Goal: Task Accomplishment & Management: Use online tool/utility

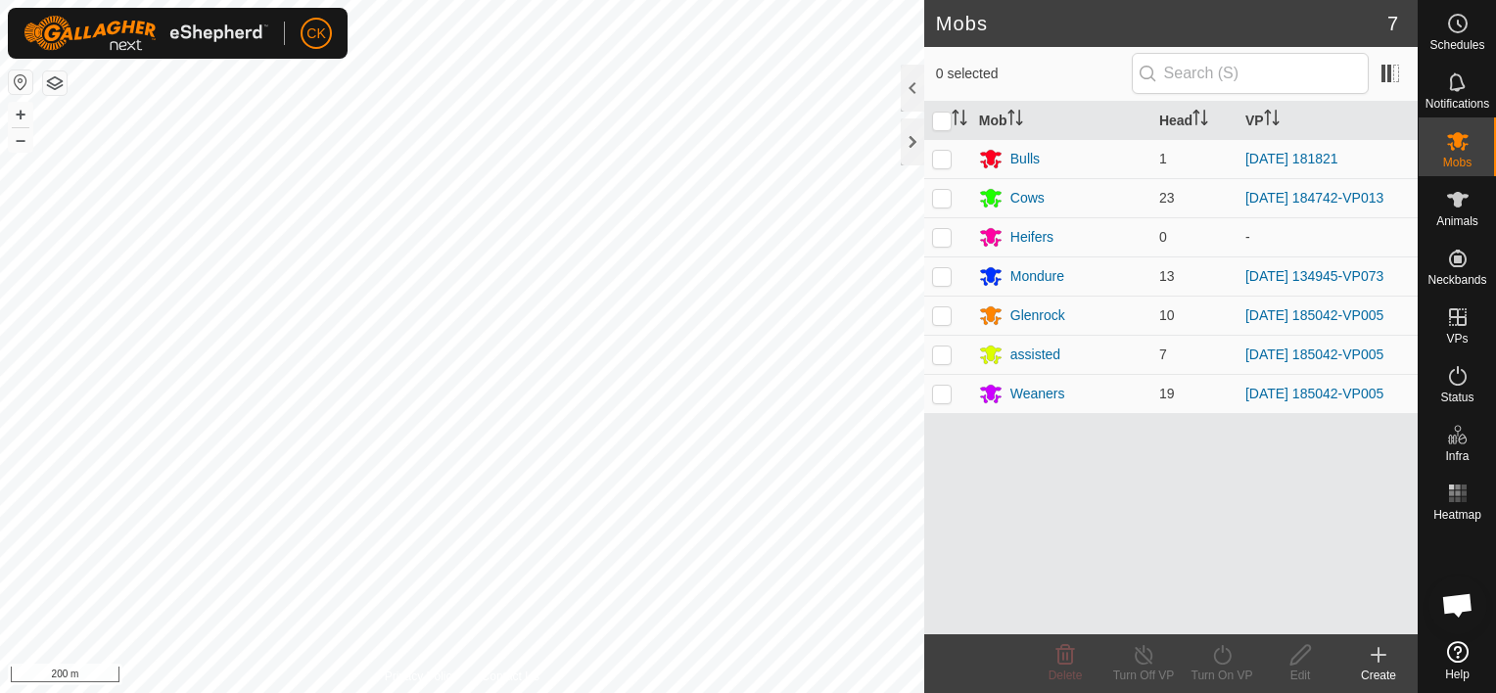
scroll to position [572, 0]
click at [603, 0] on html "CK Schedules Notifications Mobs Animals Neckbands VPs Status Infra Heatmap Help…" at bounding box center [748, 346] width 1496 height 693
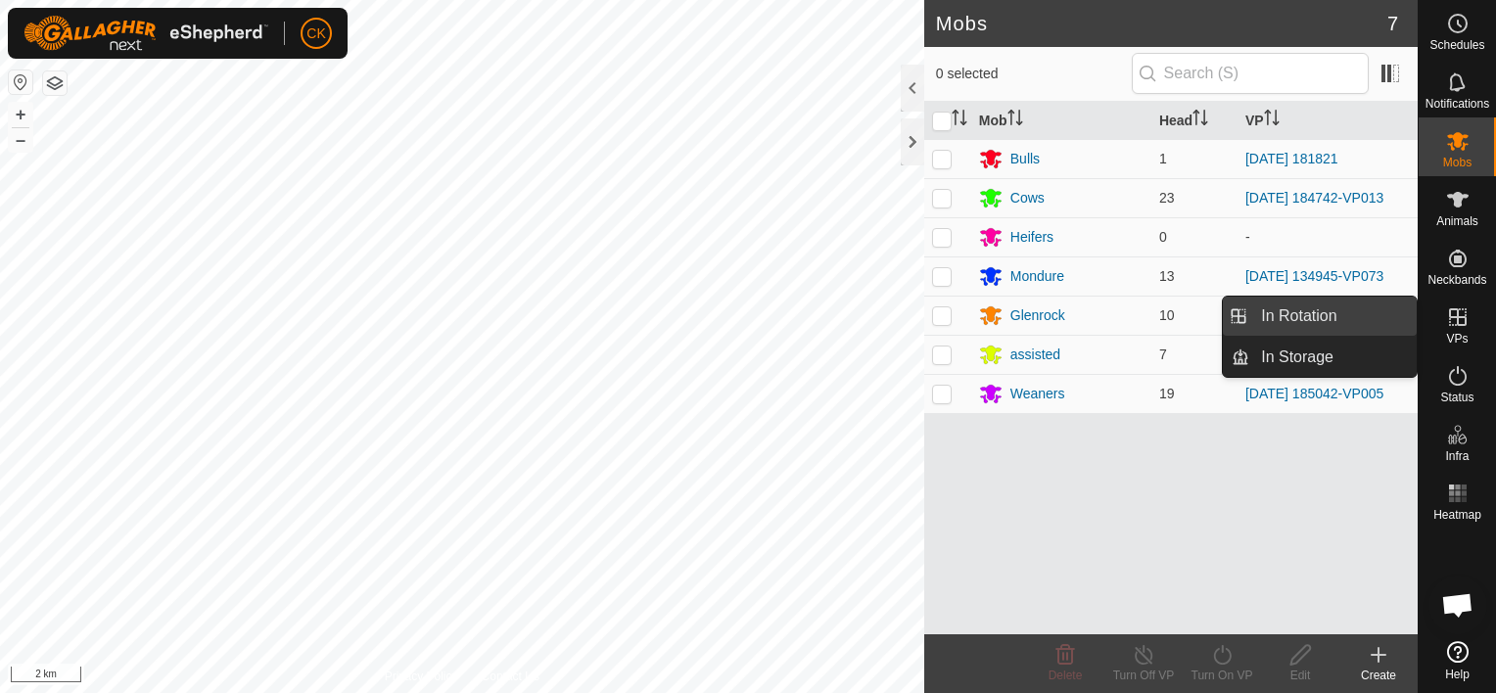
click at [1372, 314] on link "In Rotation" at bounding box center [1332, 316] width 167 height 39
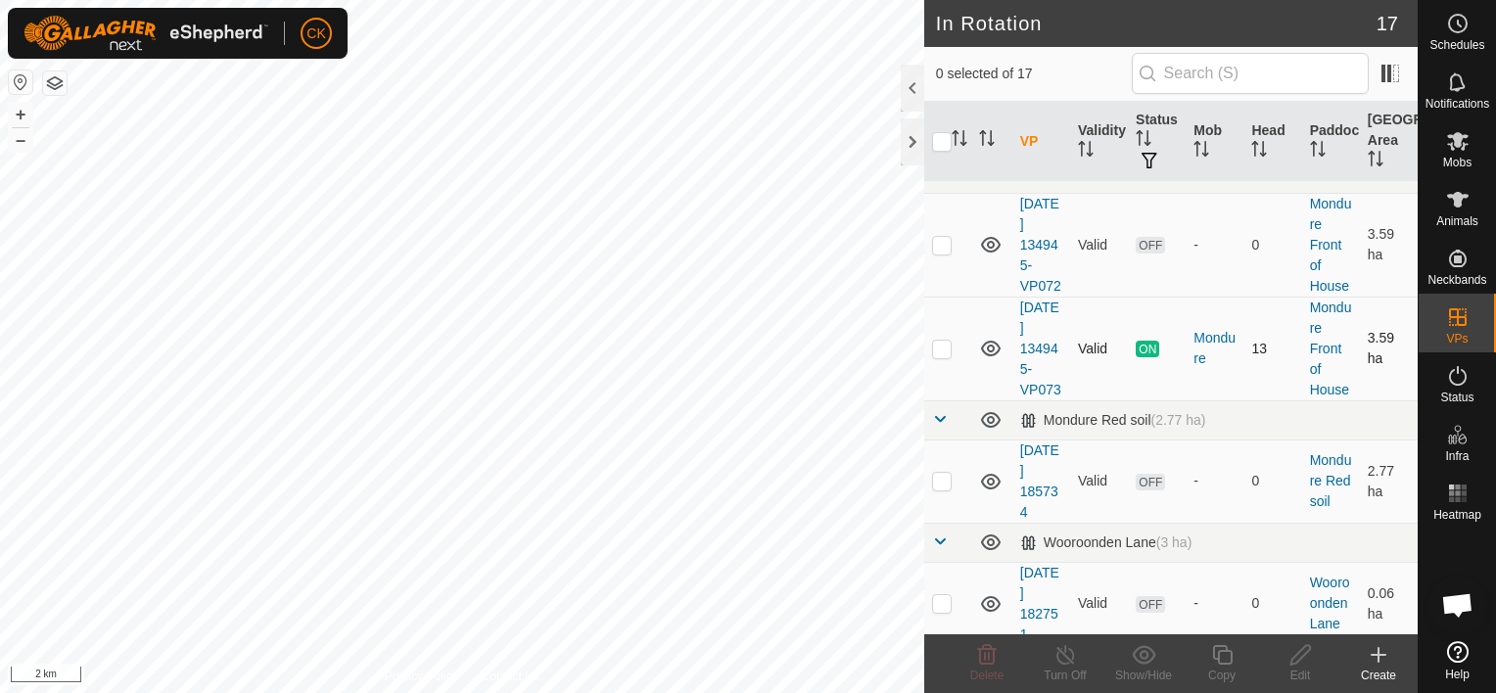
scroll to position [979, 0]
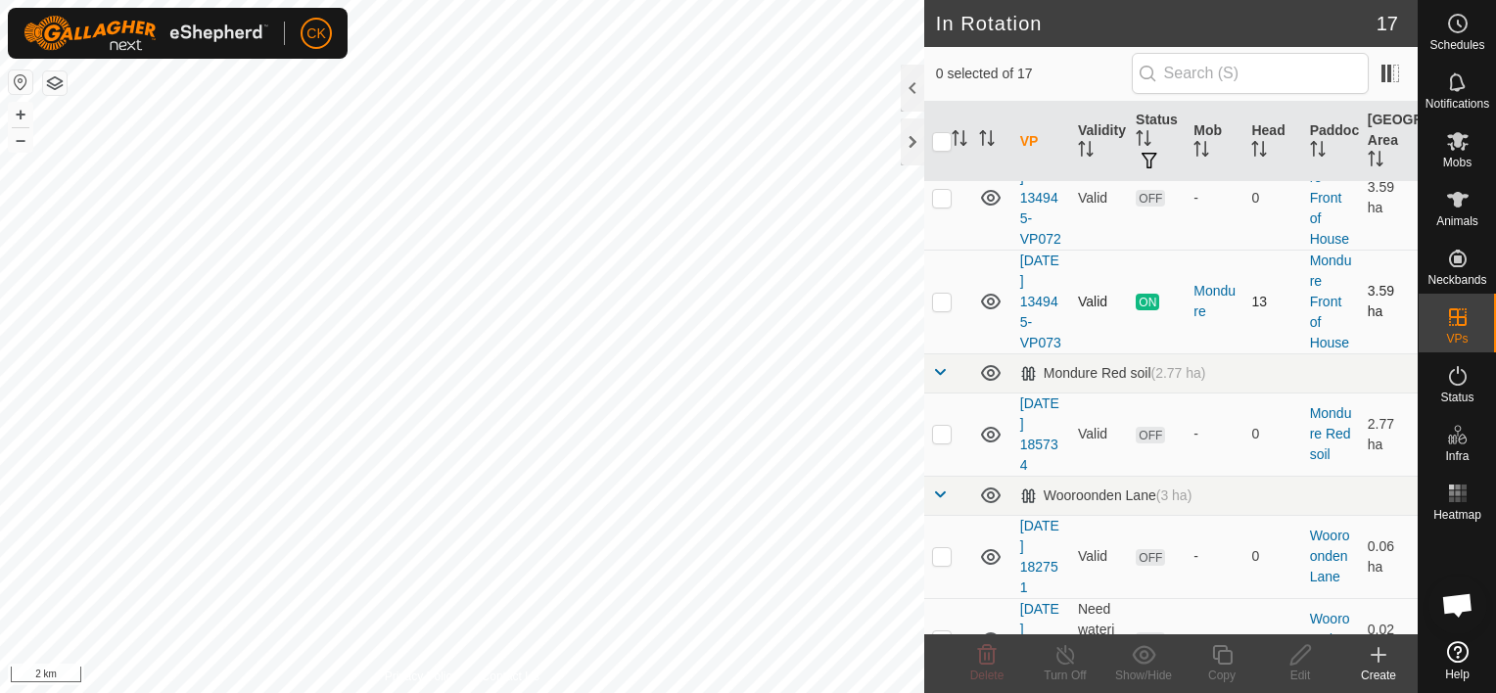
click at [937, 309] on p-checkbox at bounding box center [942, 302] width 20 height 16
checkbox input "true"
click at [1222, 652] on icon at bounding box center [1222, 654] width 24 height 23
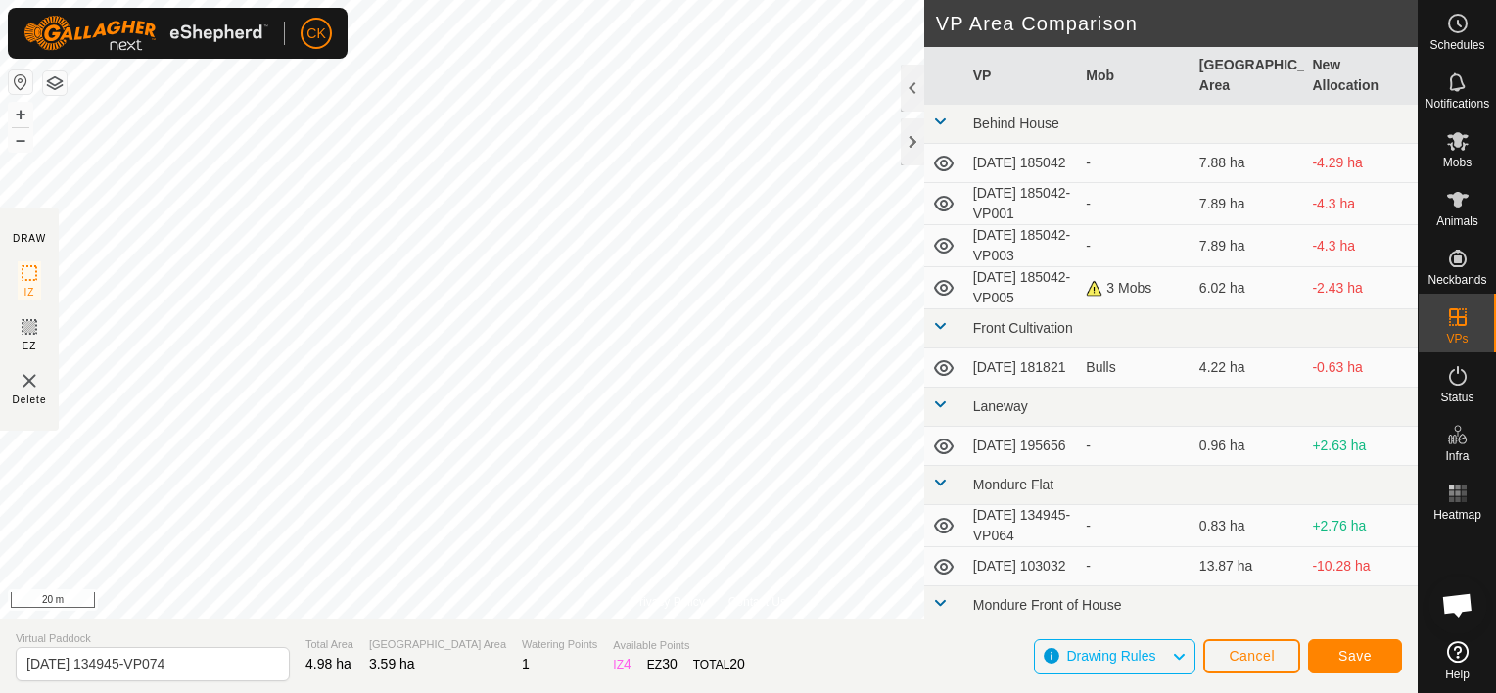
scroll to position [587, 0]
click at [1356, 655] on span "Save" at bounding box center [1354, 656] width 33 height 16
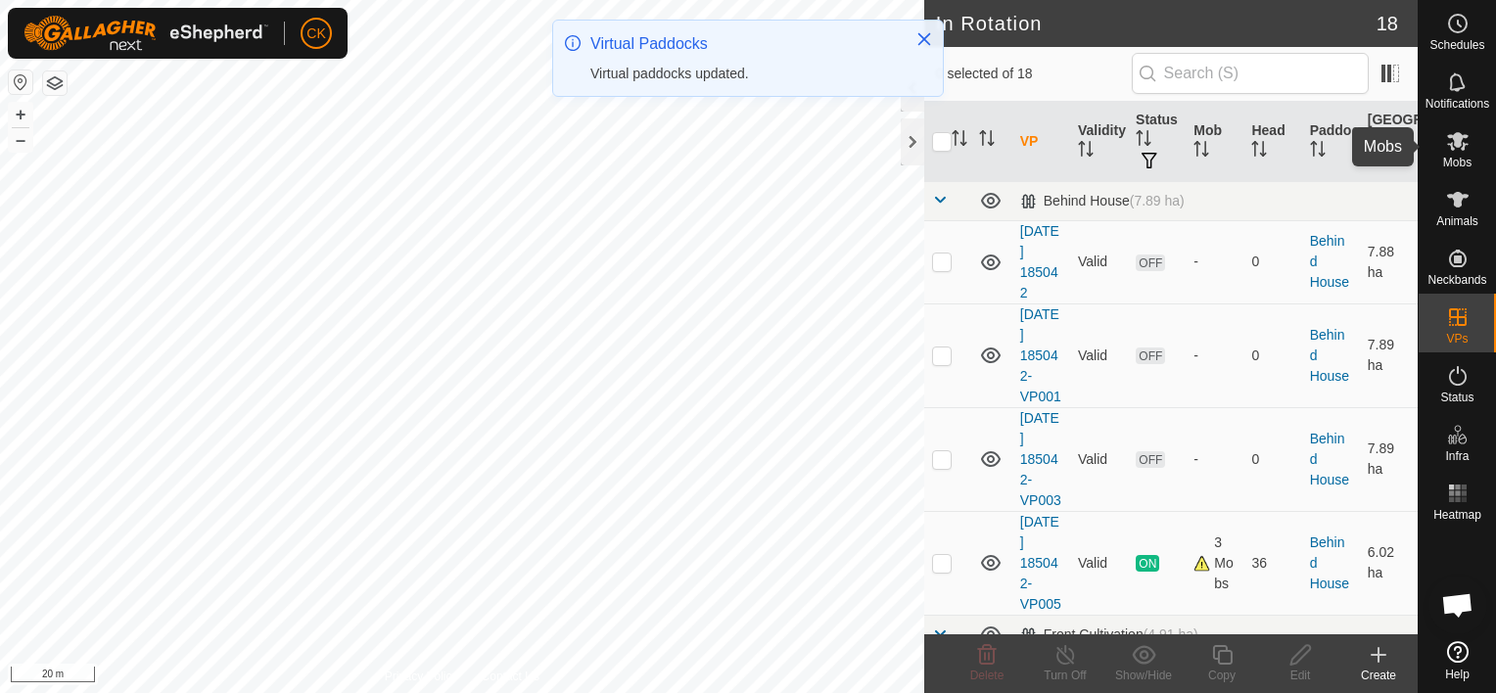
click at [1461, 139] on icon at bounding box center [1458, 141] width 22 height 19
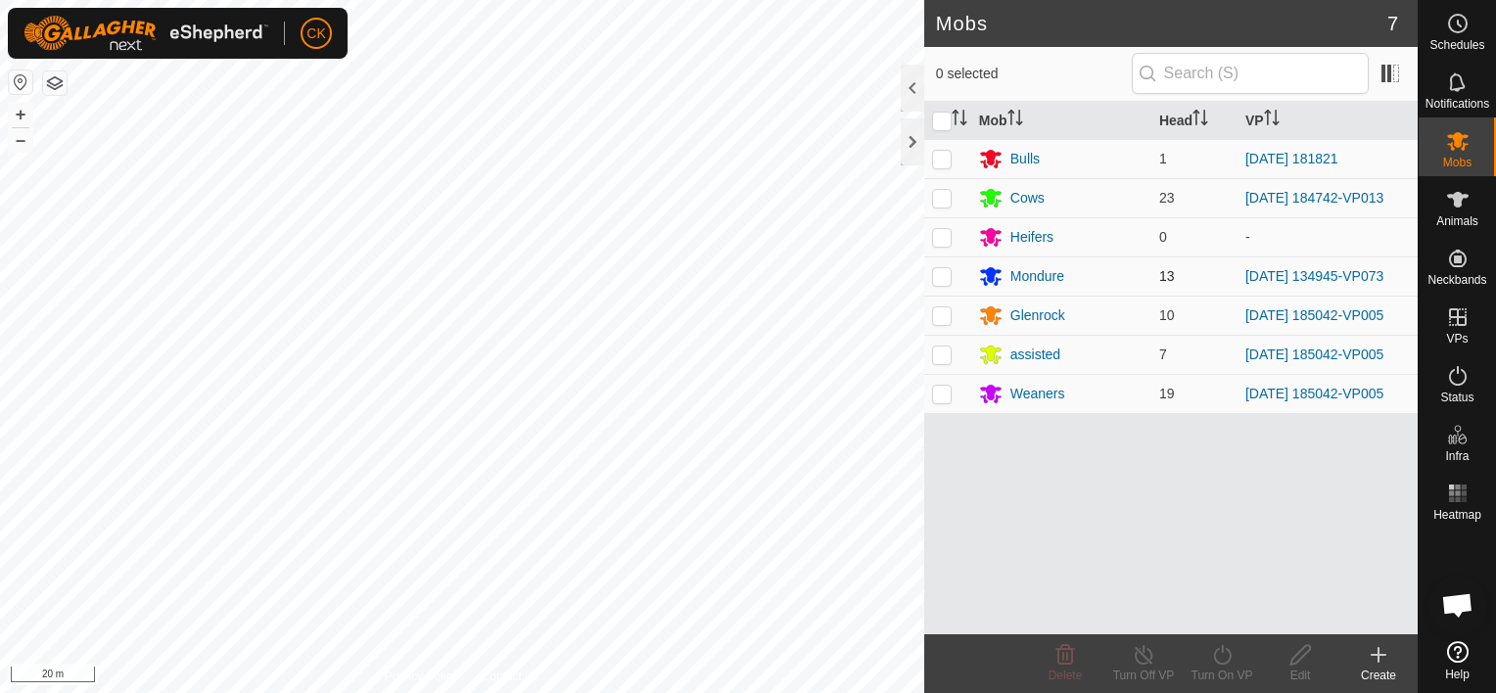
click at [936, 276] on p-checkbox at bounding box center [942, 276] width 20 height 16
checkbox input "true"
click at [1216, 651] on icon at bounding box center [1222, 655] width 18 height 20
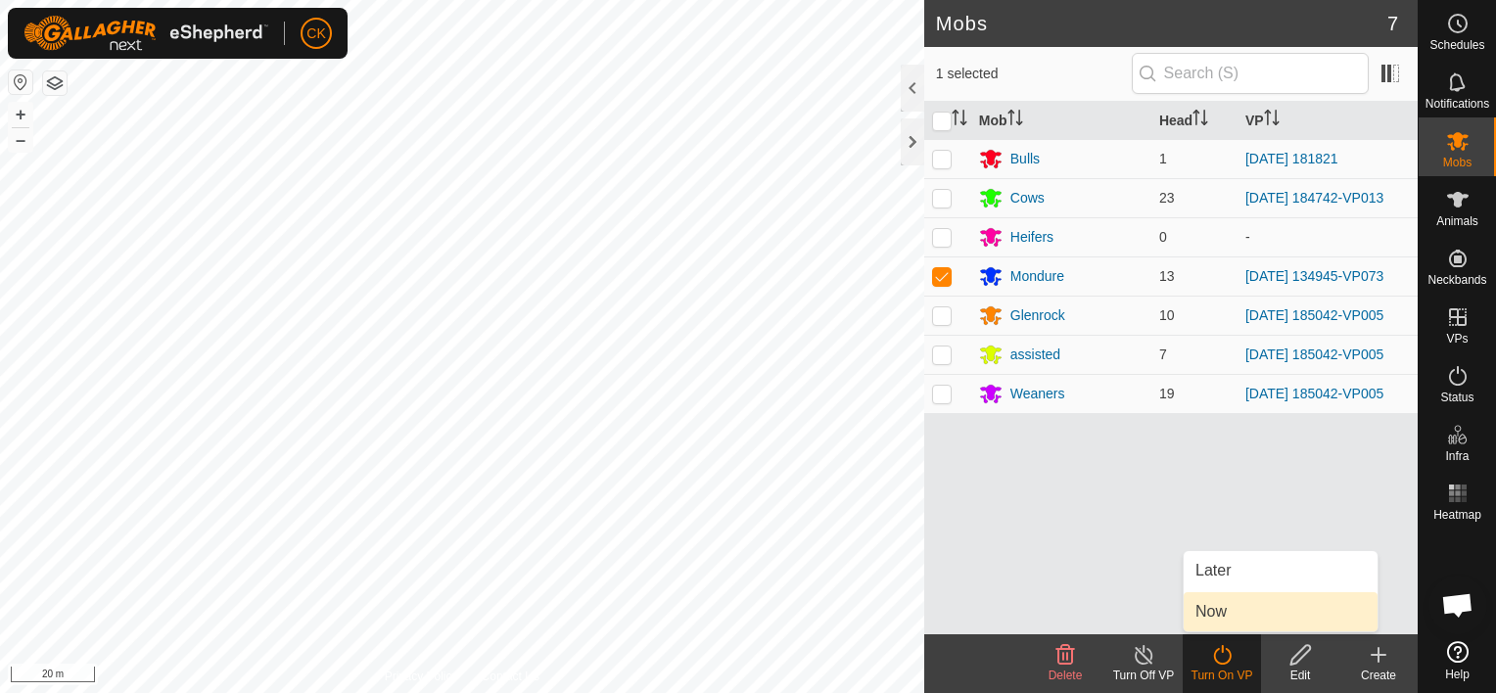
click at [1209, 611] on link "Now" at bounding box center [1281, 611] width 194 height 39
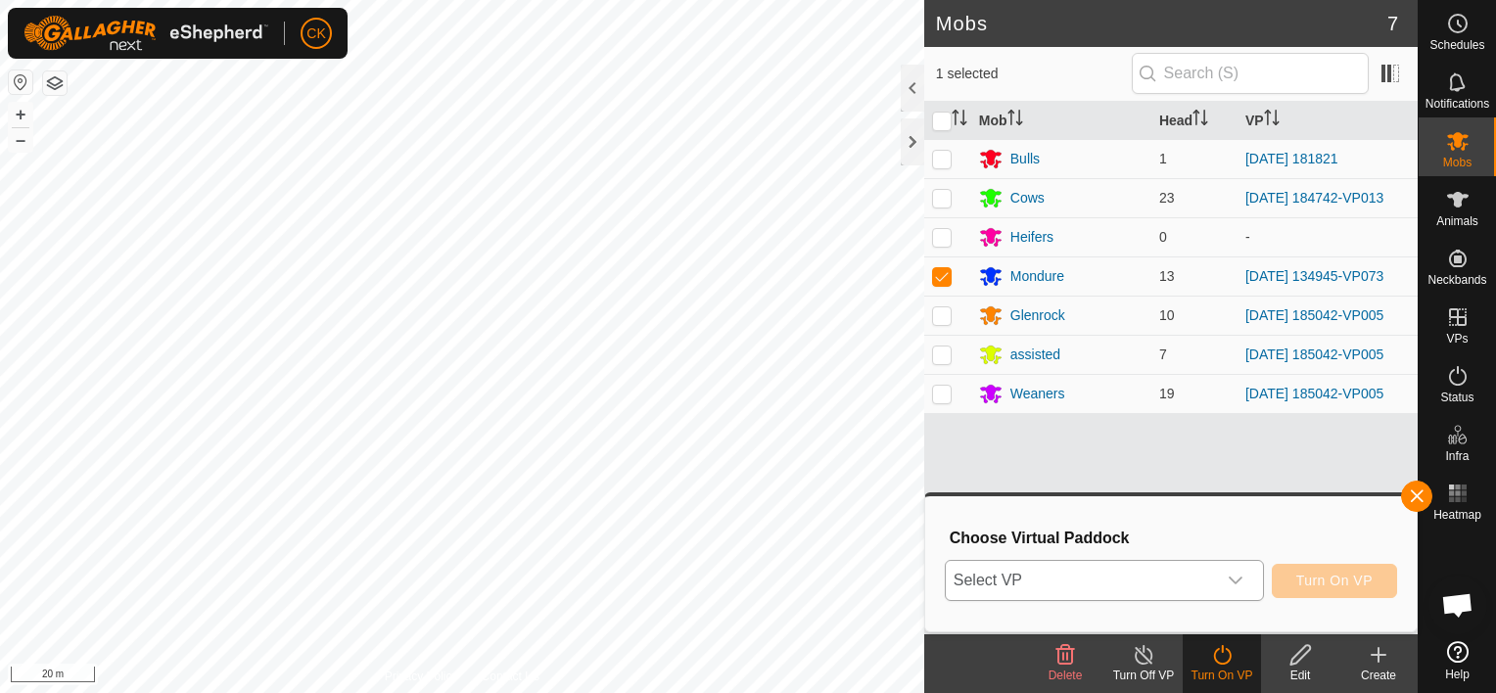
click at [1241, 581] on icon "dropdown trigger" at bounding box center [1236, 581] width 16 height 16
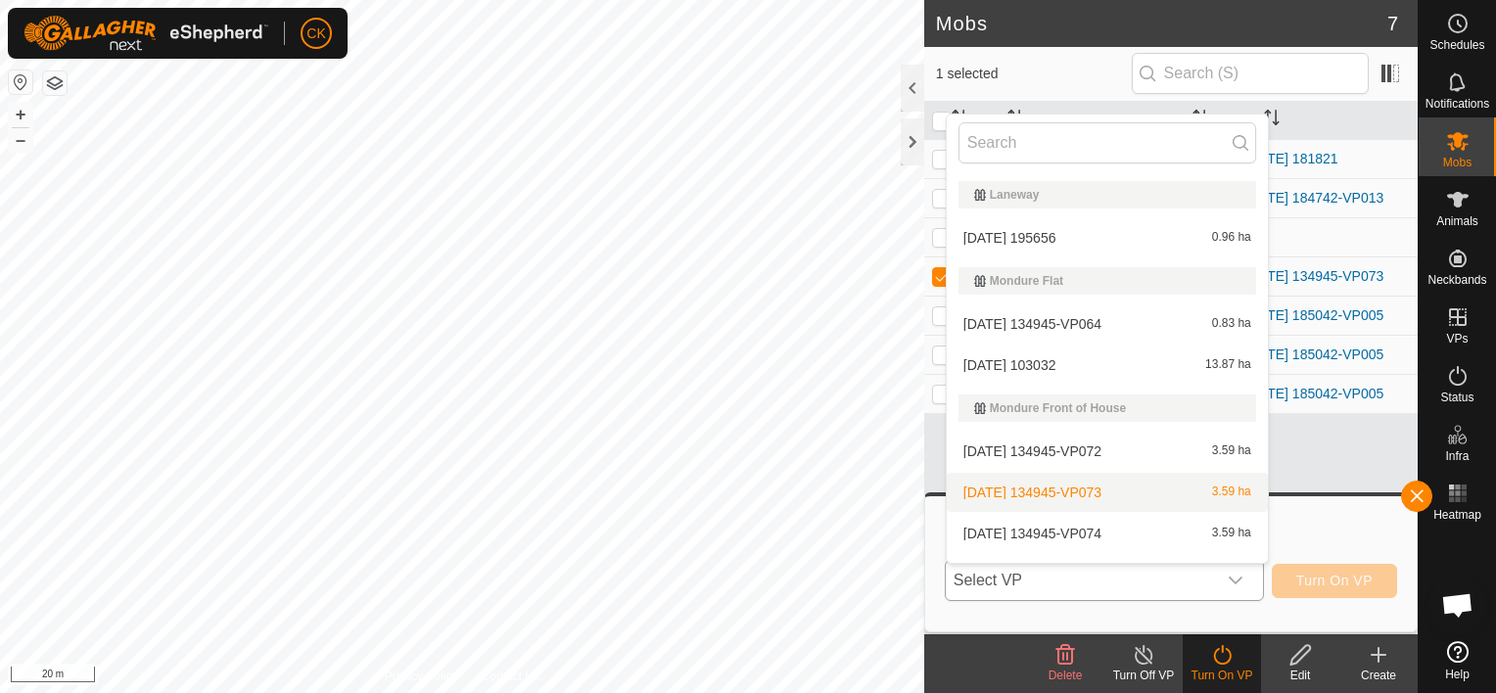
scroll to position [392, 0]
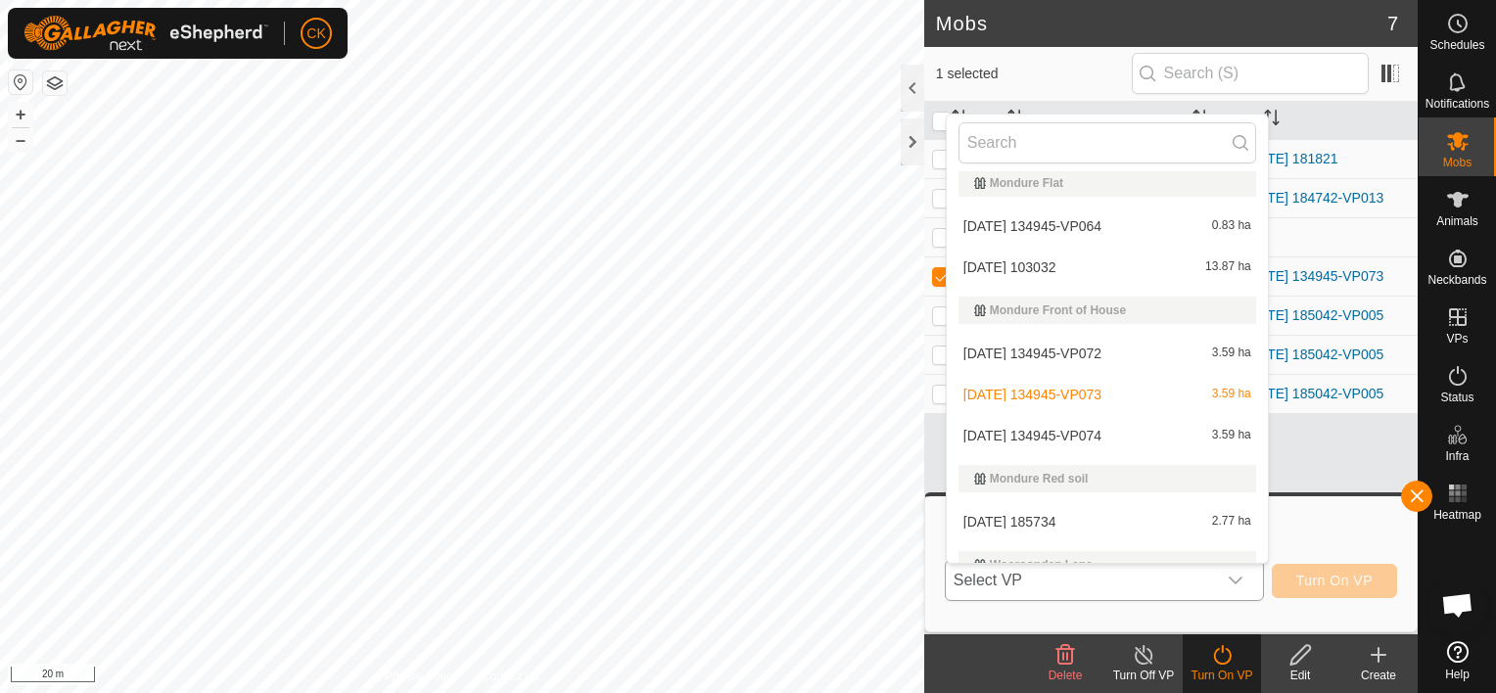
click at [1106, 429] on li "[DATE] 134945-VP074 3.59 ha" at bounding box center [1107, 435] width 321 height 39
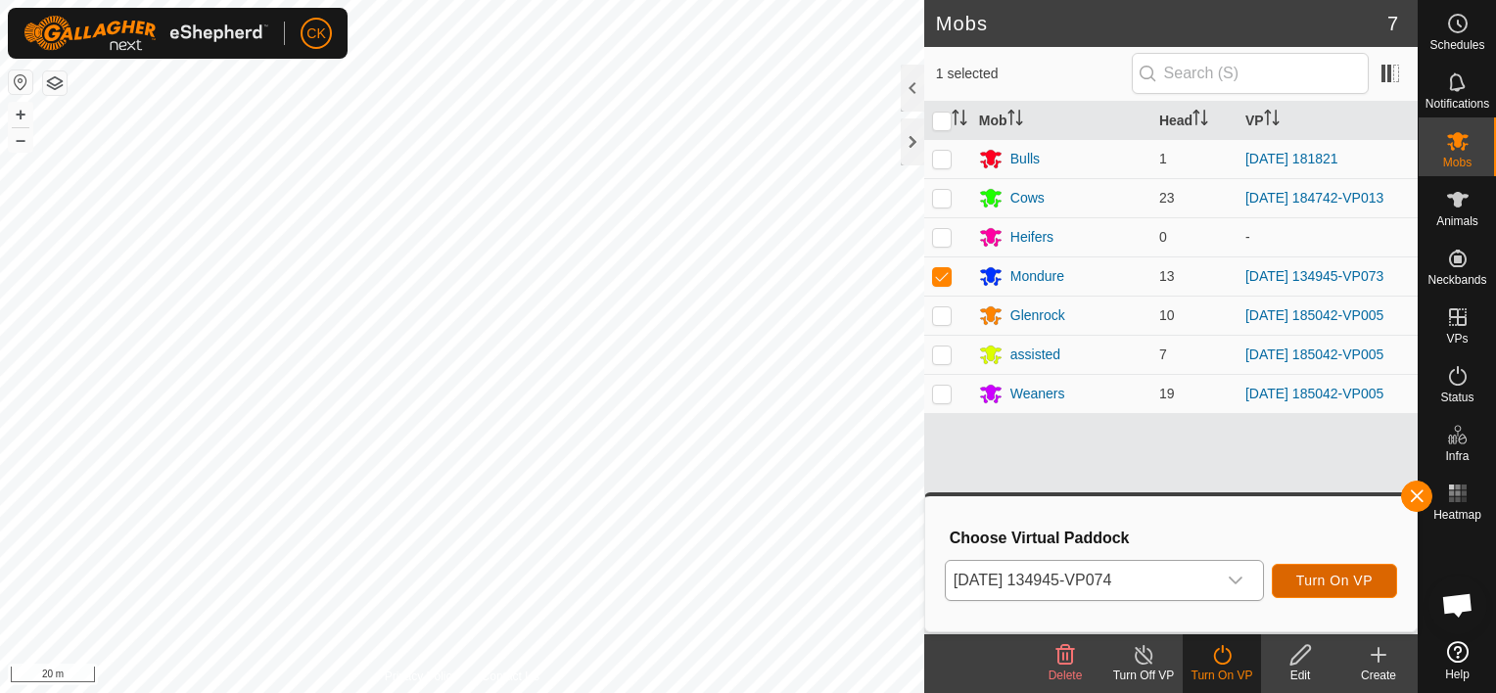
click at [1326, 584] on span "Turn On VP" at bounding box center [1334, 581] width 76 height 16
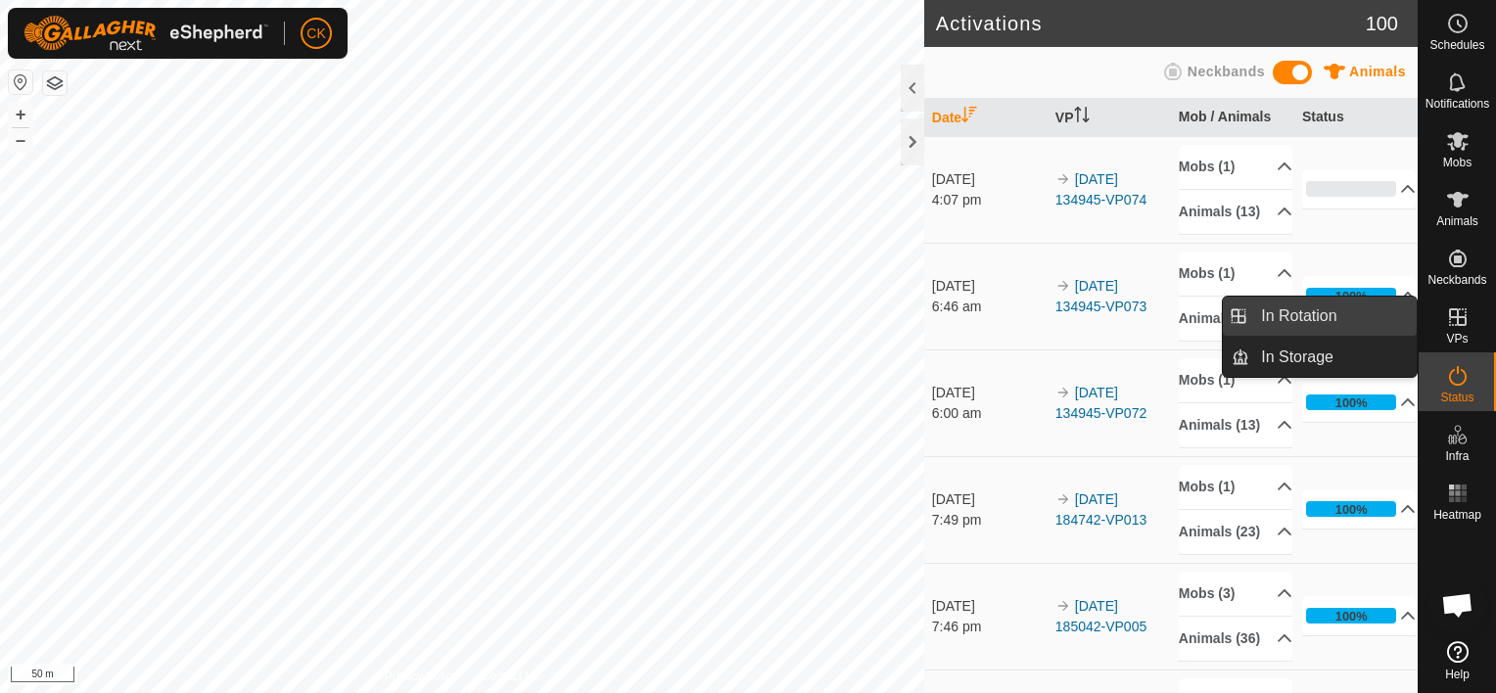
click at [1351, 316] on link "In Rotation" at bounding box center [1332, 316] width 167 height 39
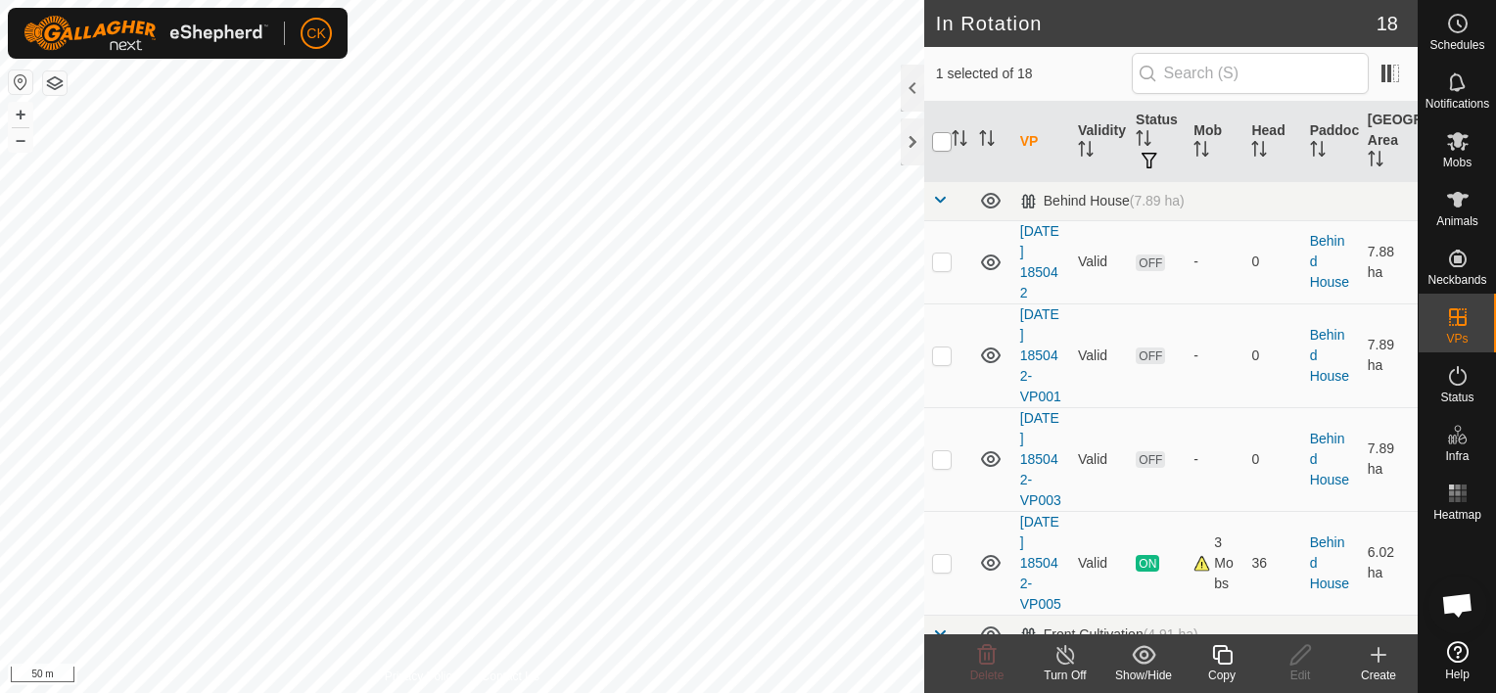
click at [942, 142] on input "checkbox" at bounding box center [942, 142] width 20 height 20
checkbox input "true"
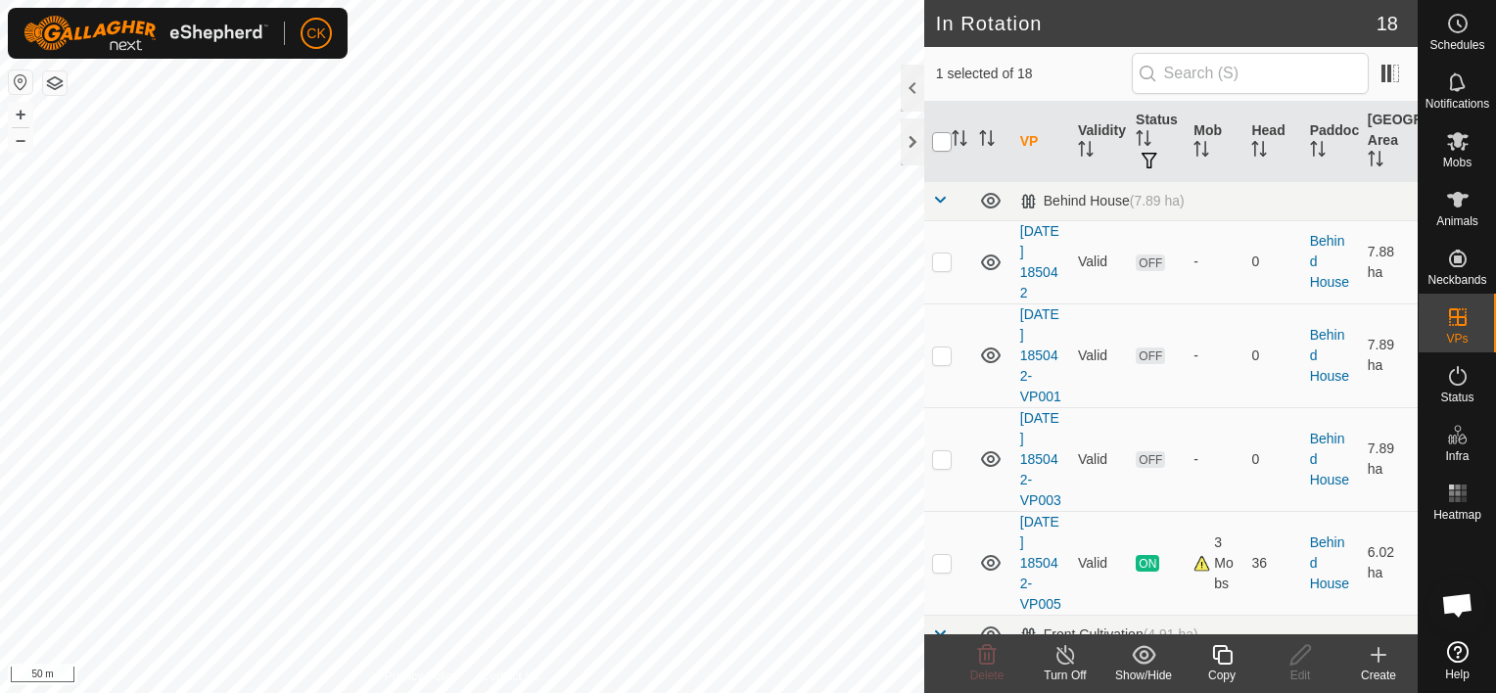
checkbox input "true"
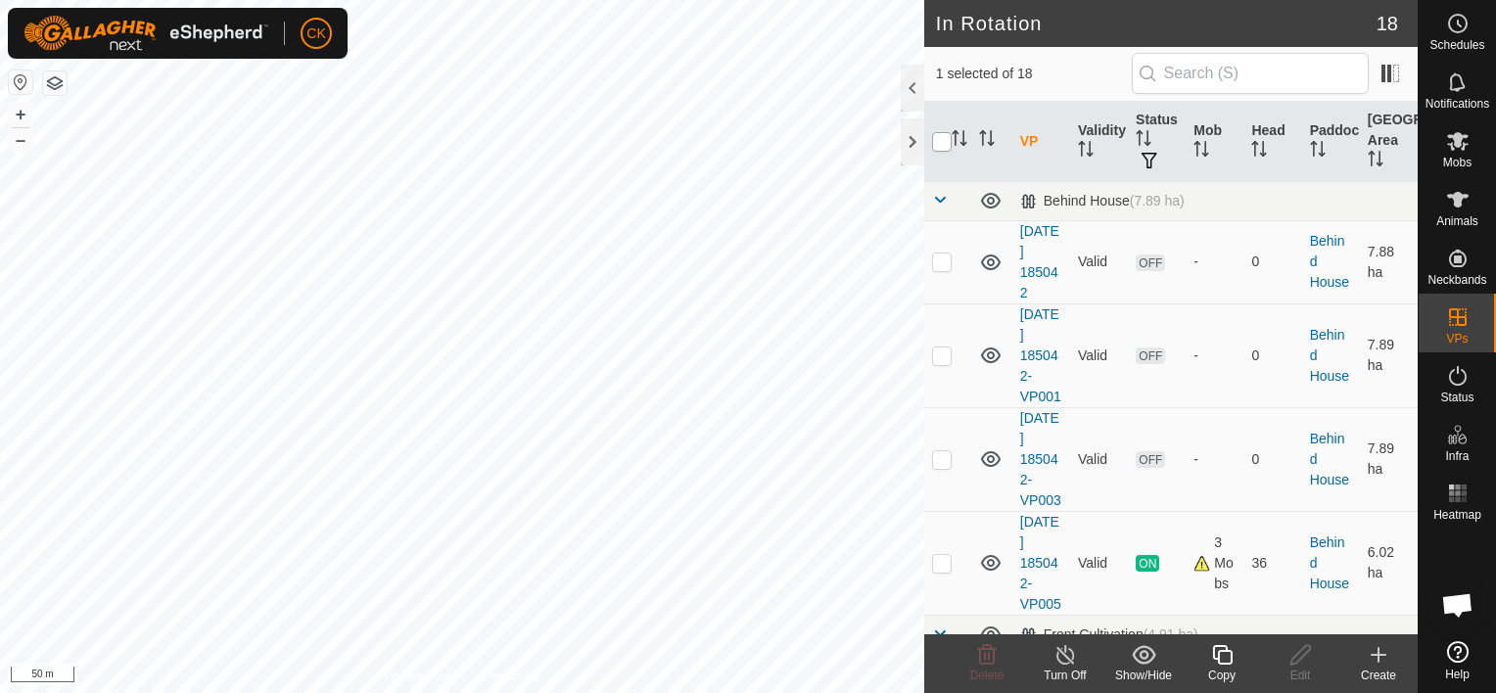
checkbox input "true"
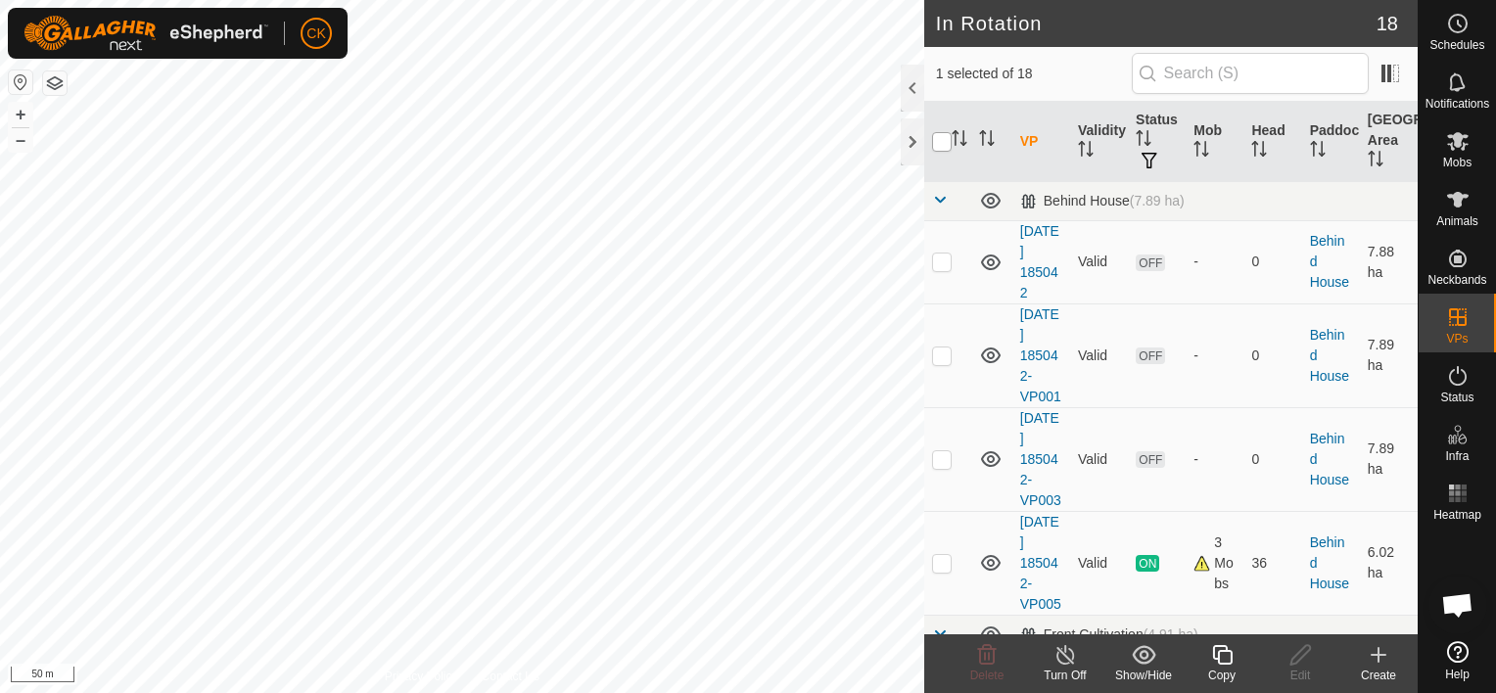
checkbox input "true"
click at [941, 142] on input "checkbox" at bounding box center [942, 142] width 20 height 20
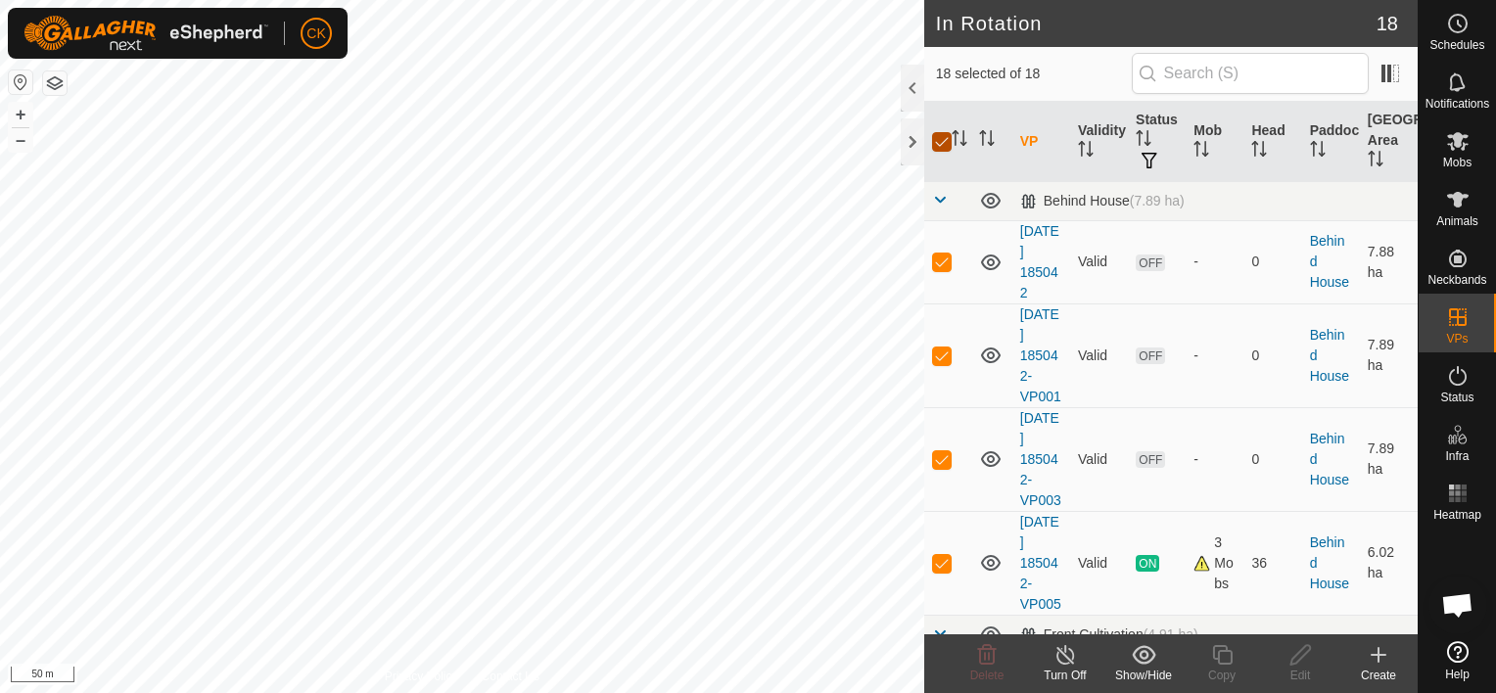
checkbox input "false"
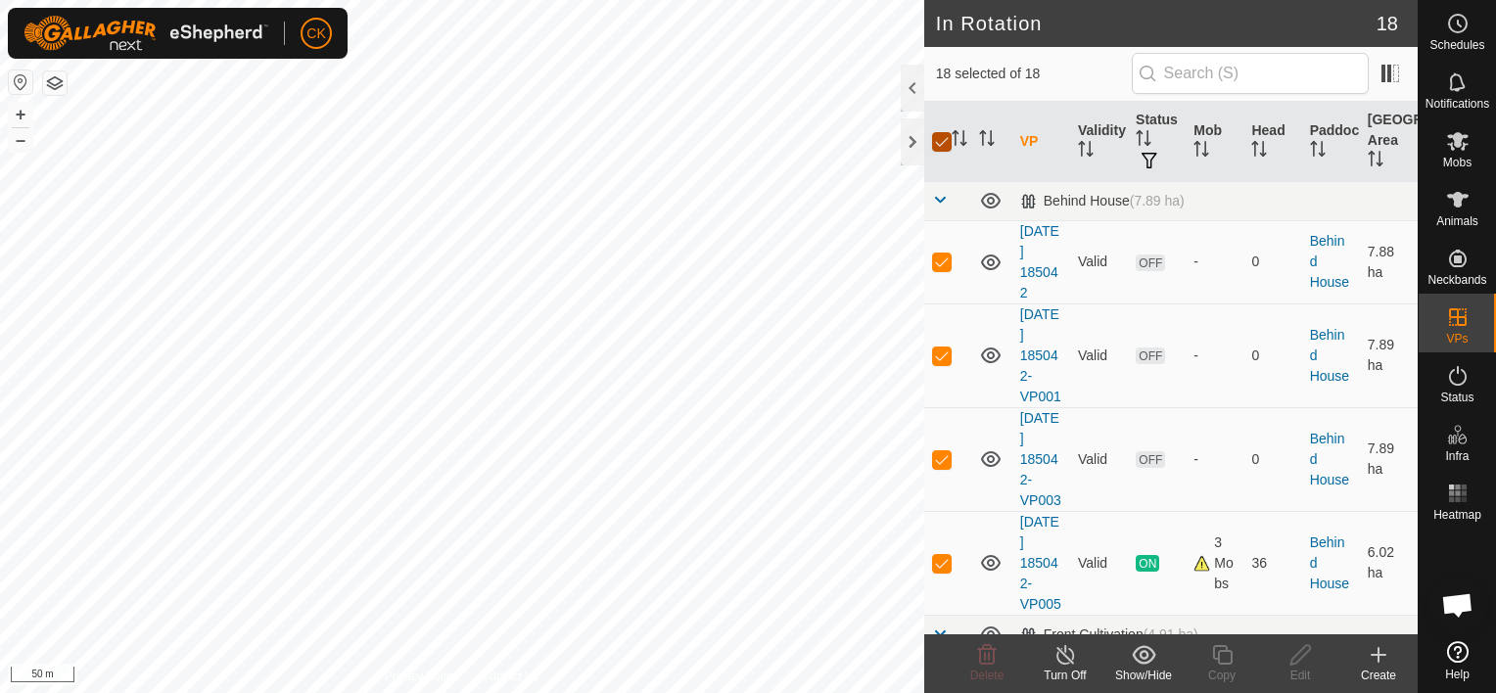
checkbox input "false"
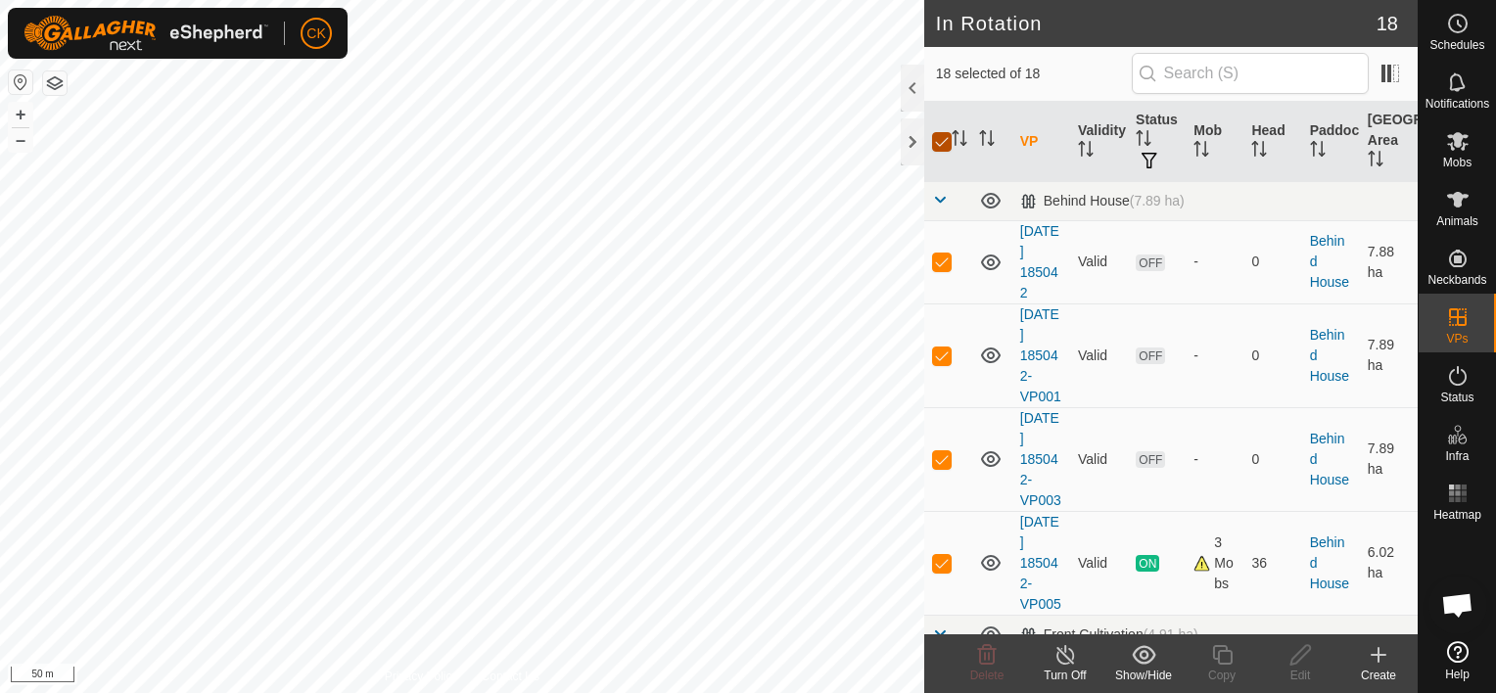
checkbox input "false"
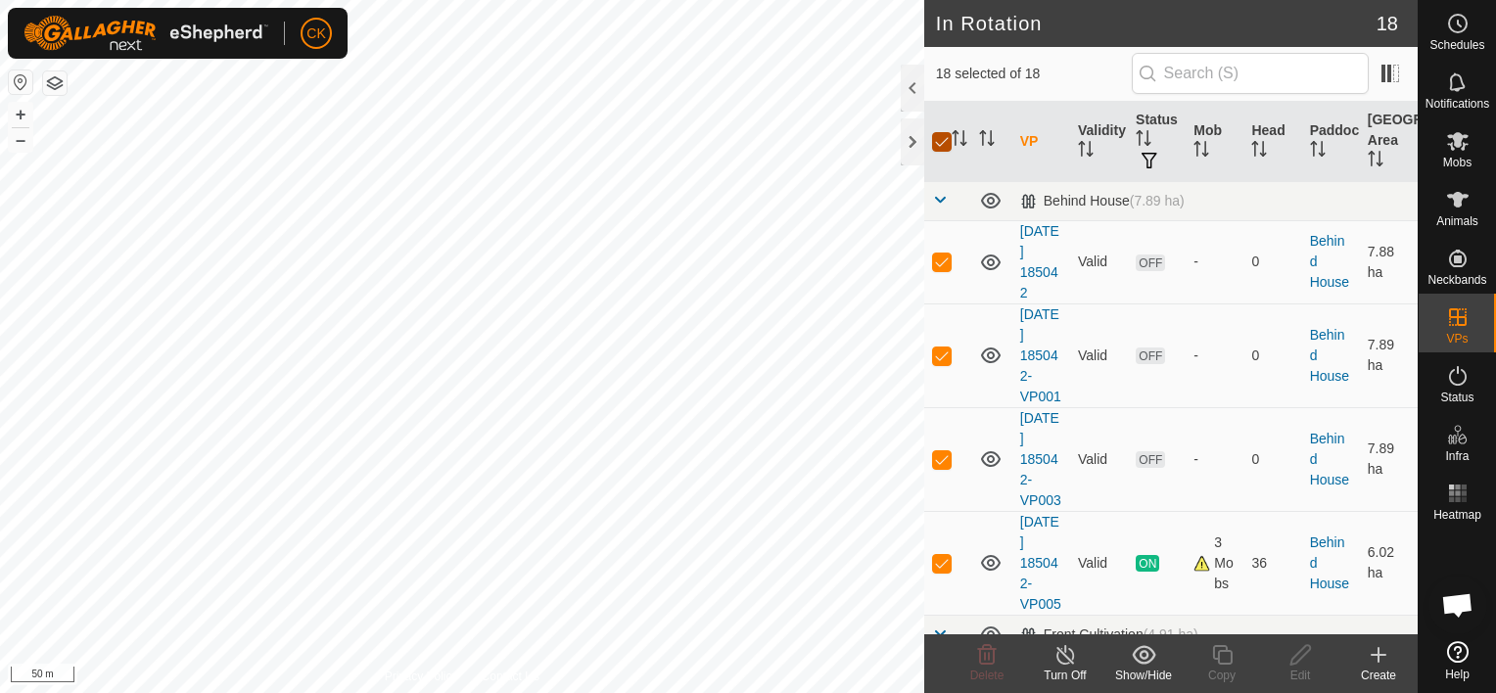
checkbox input "false"
